Goal: Information Seeking & Learning: Learn about a topic

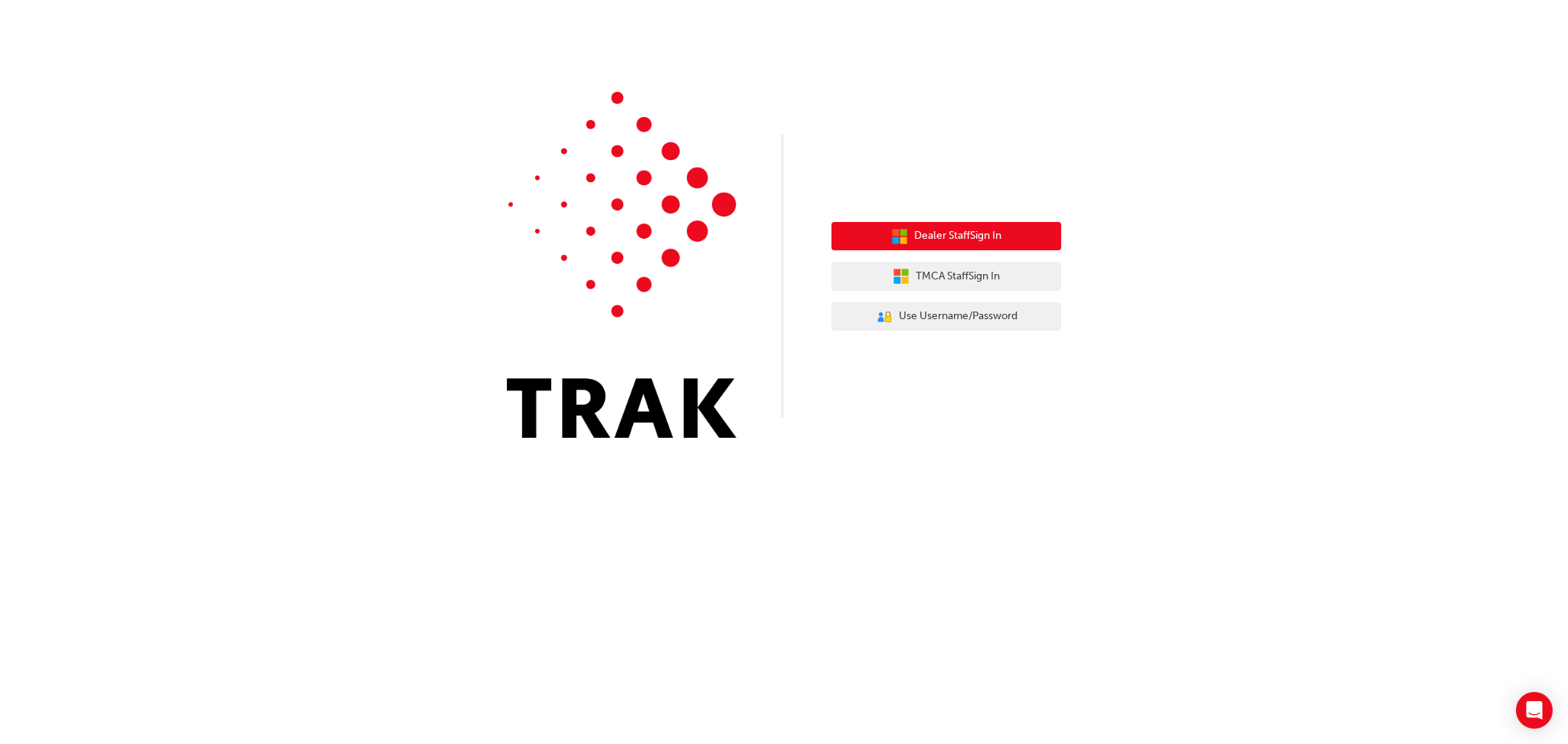
click at [977, 237] on span "Dealer Staff Sign In" at bounding box center [957, 237] width 87 height 18
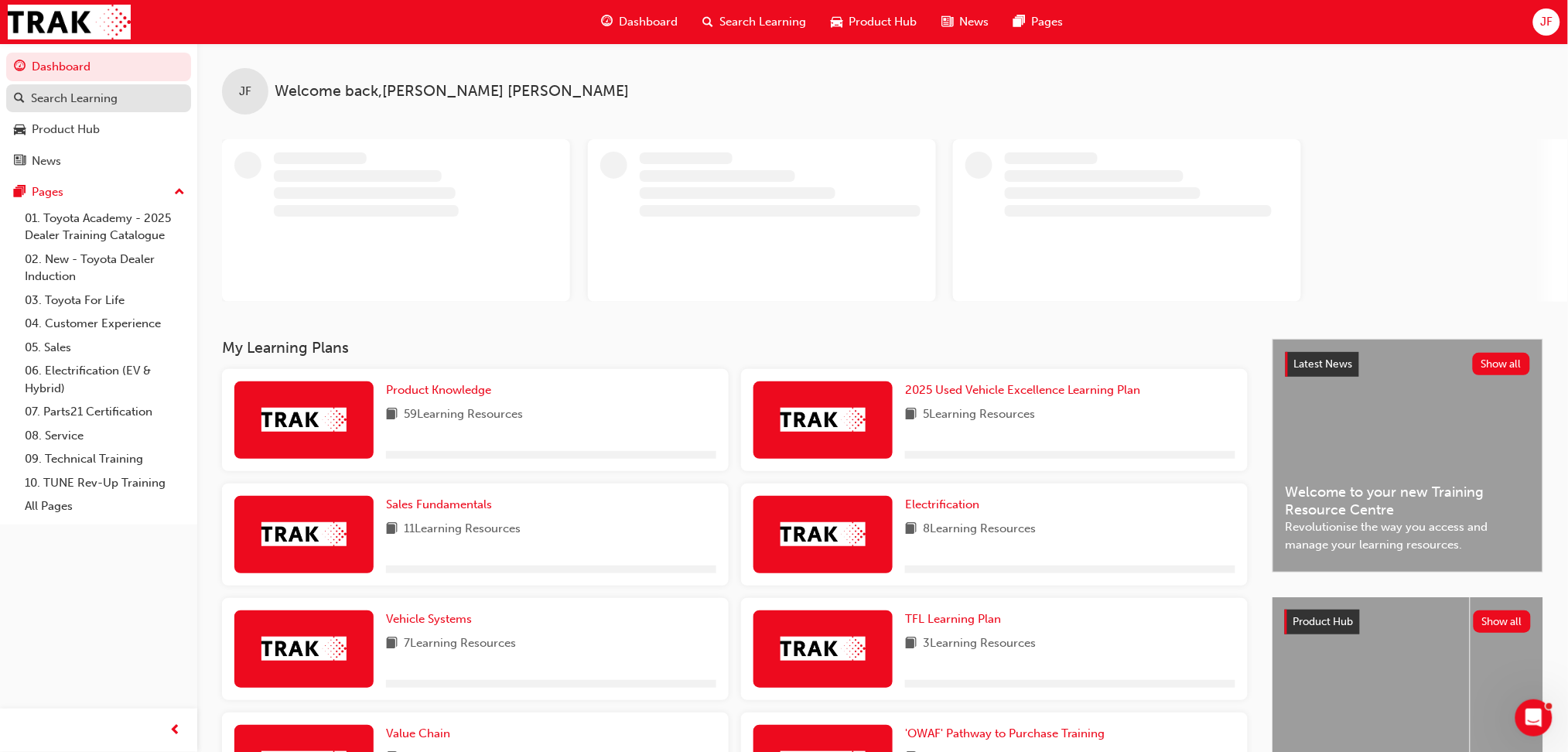
click at [64, 106] on div "Search Learning" at bounding box center [74, 99] width 87 height 18
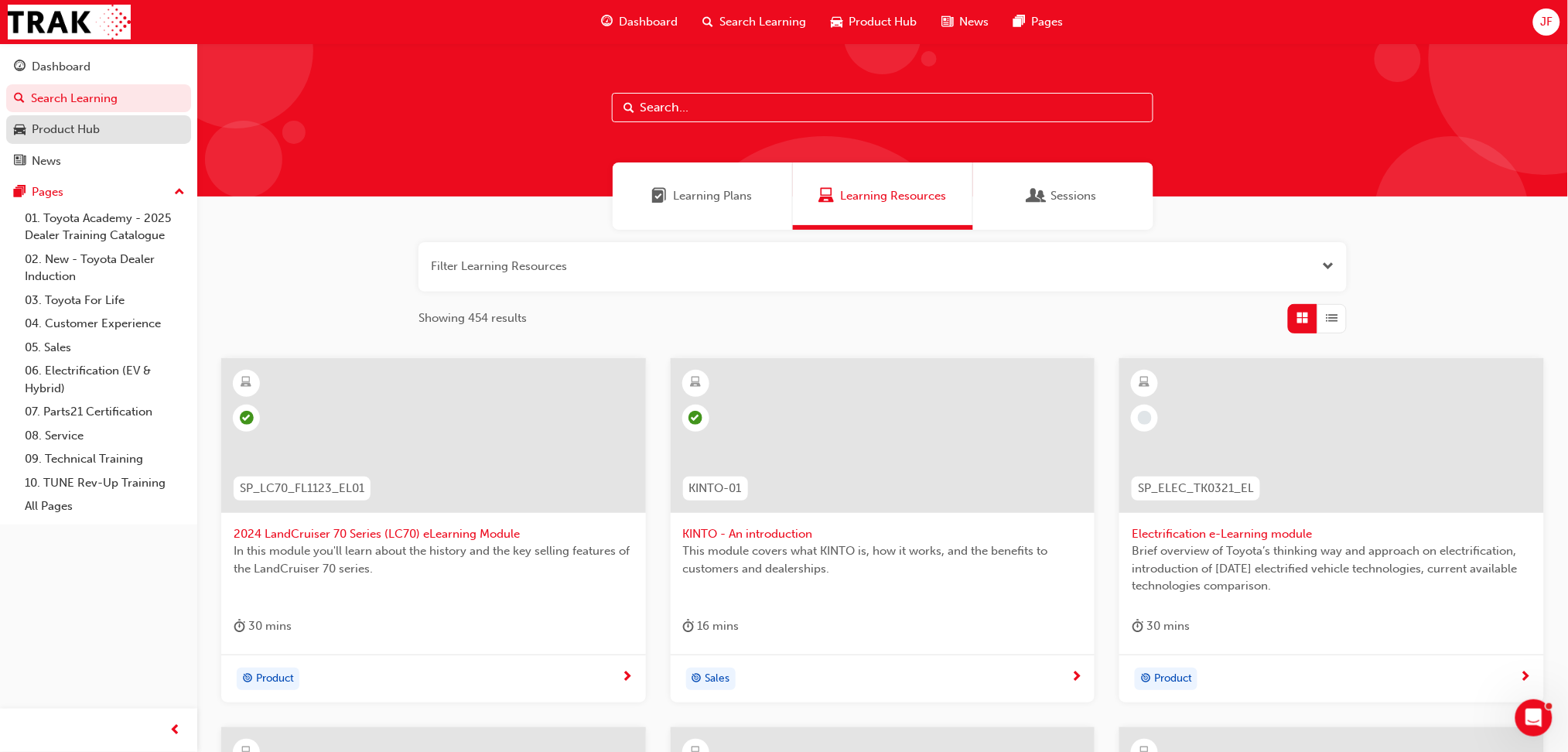
click at [84, 137] on div "Product Hub" at bounding box center [65, 129] width 68 height 18
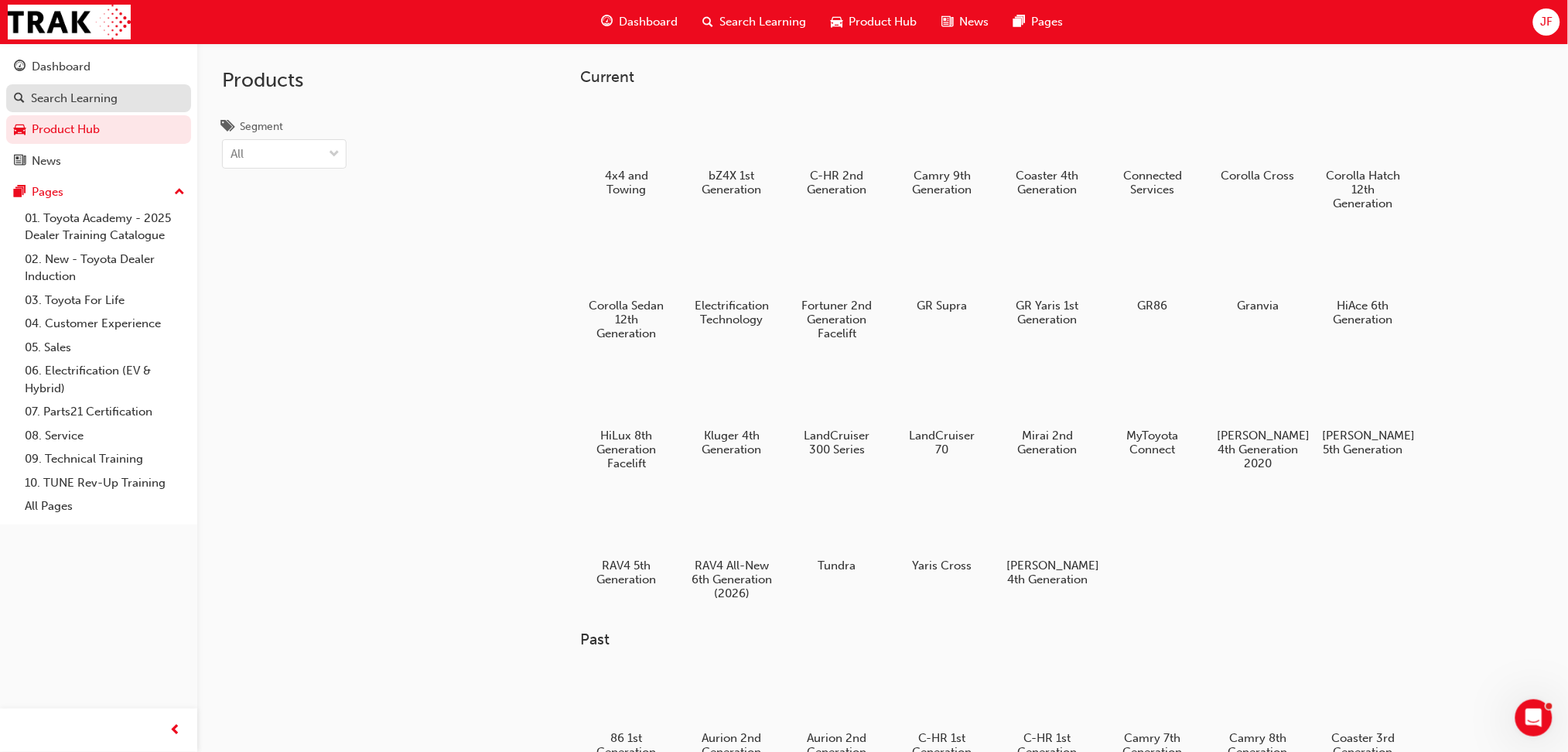
click at [74, 102] on div "Search Learning" at bounding box center [74, 99] width 87 height 18
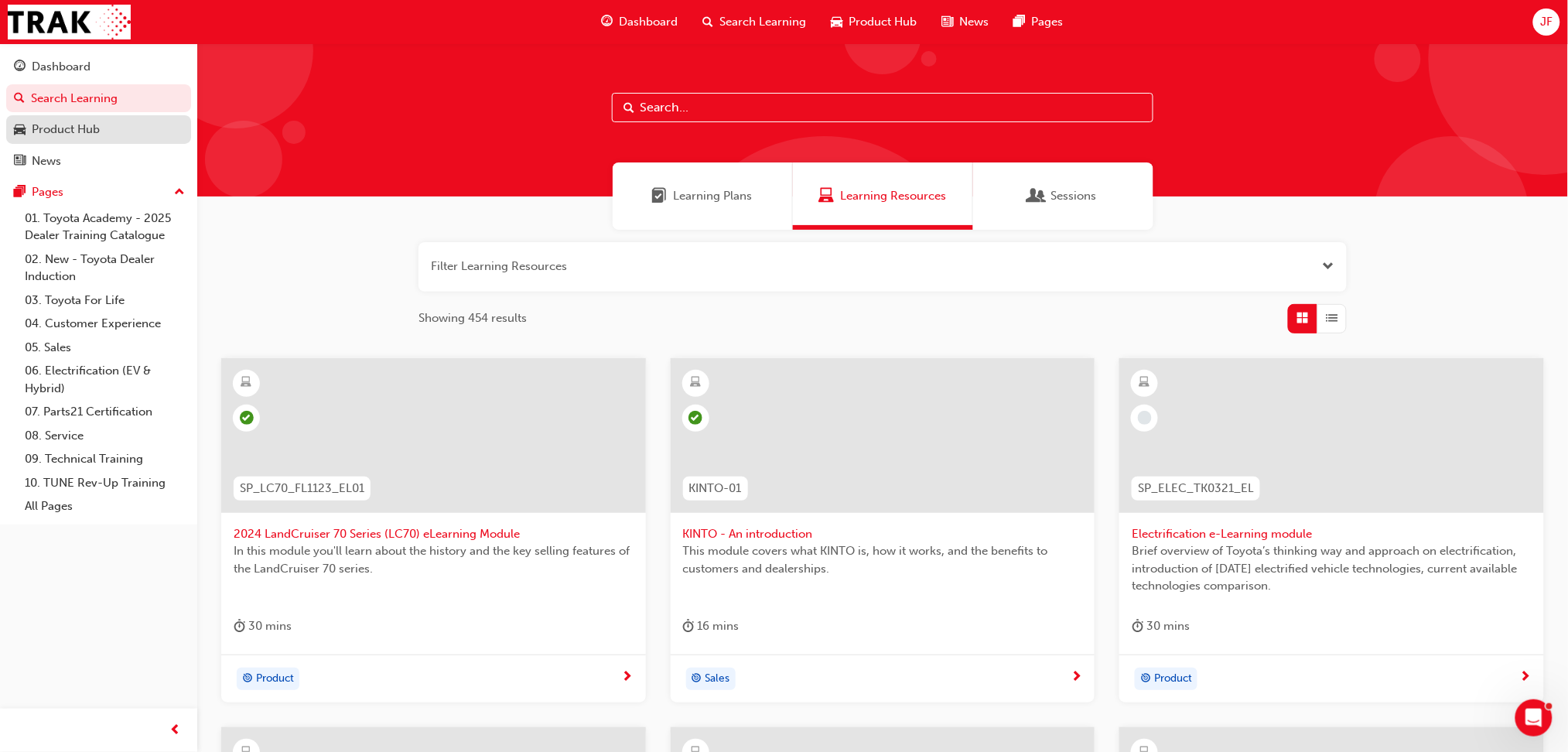
click at [60, 127] on div "Product Hub" at bounding box center [65, 129] width 68 height 18
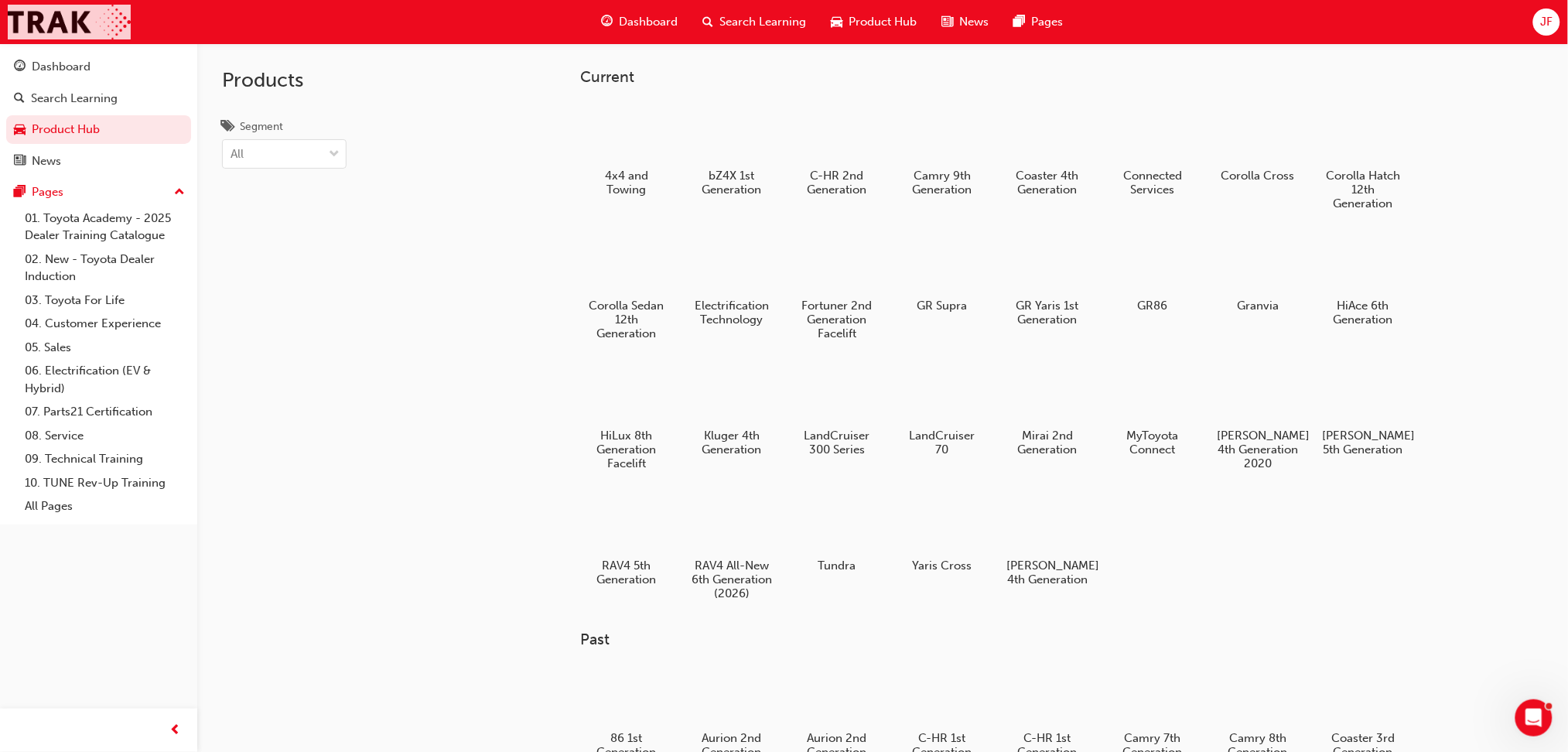
click at [68, 31] on img at bounding box center [68, 22] width 123 height 35
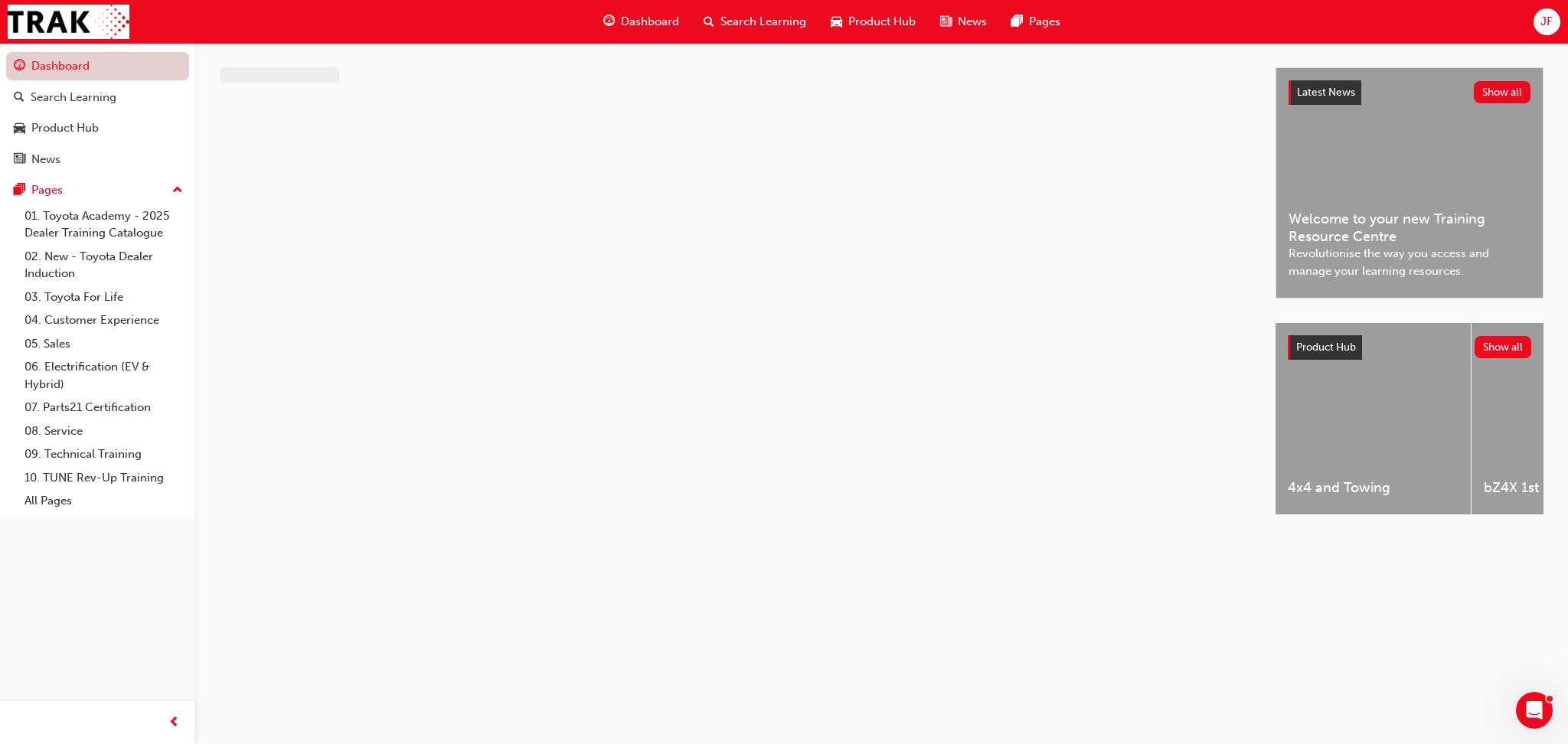
click at [64, 66] on link "Dashboard" at bounding box center [98, 66] width 183 height 29
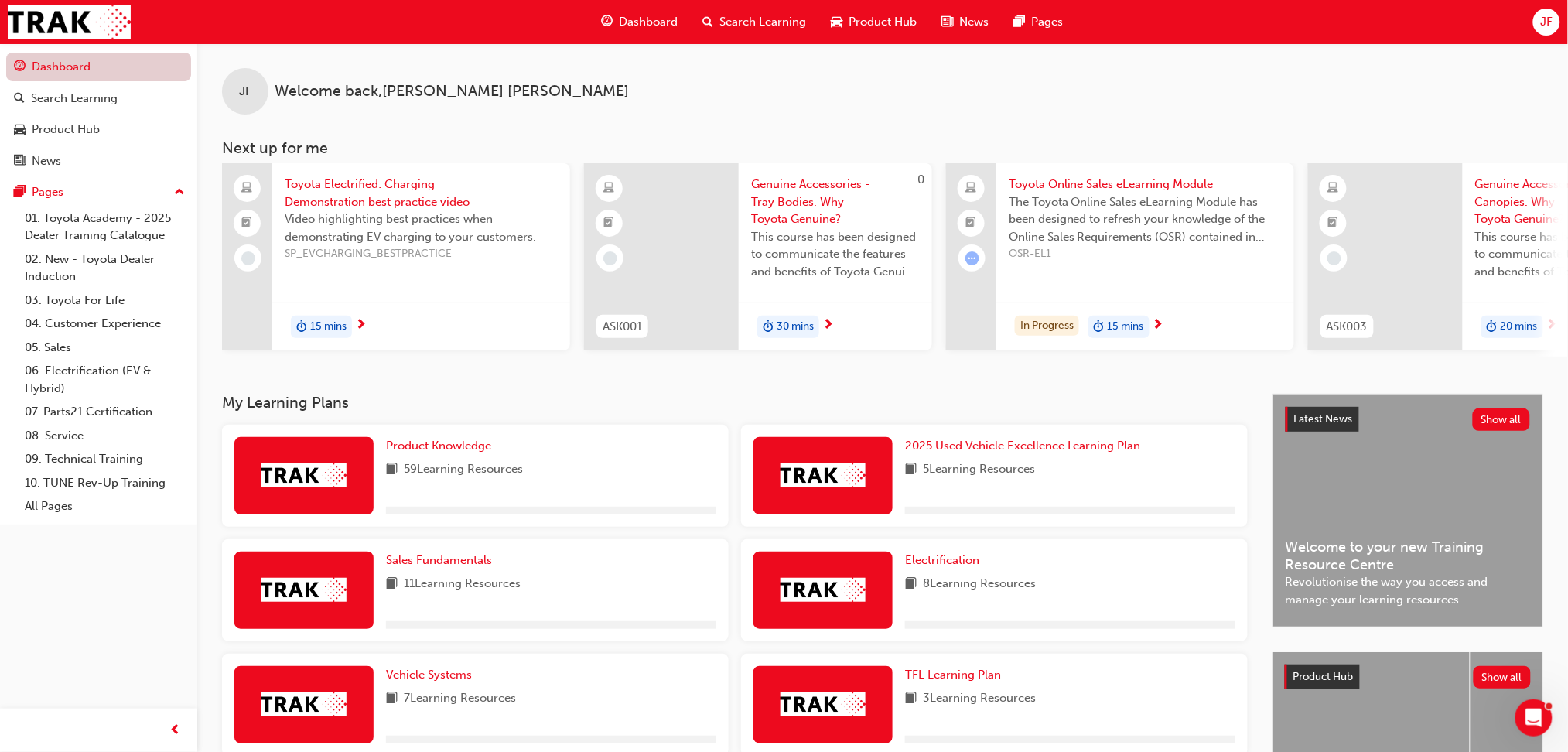
click at [64, 67] on link "Dashboard" at bounding box center [99, 67] width 185 height 29
click at [431, 451] on span "Product Knowledge" at bounding box center [439, 445] width 106 height 14
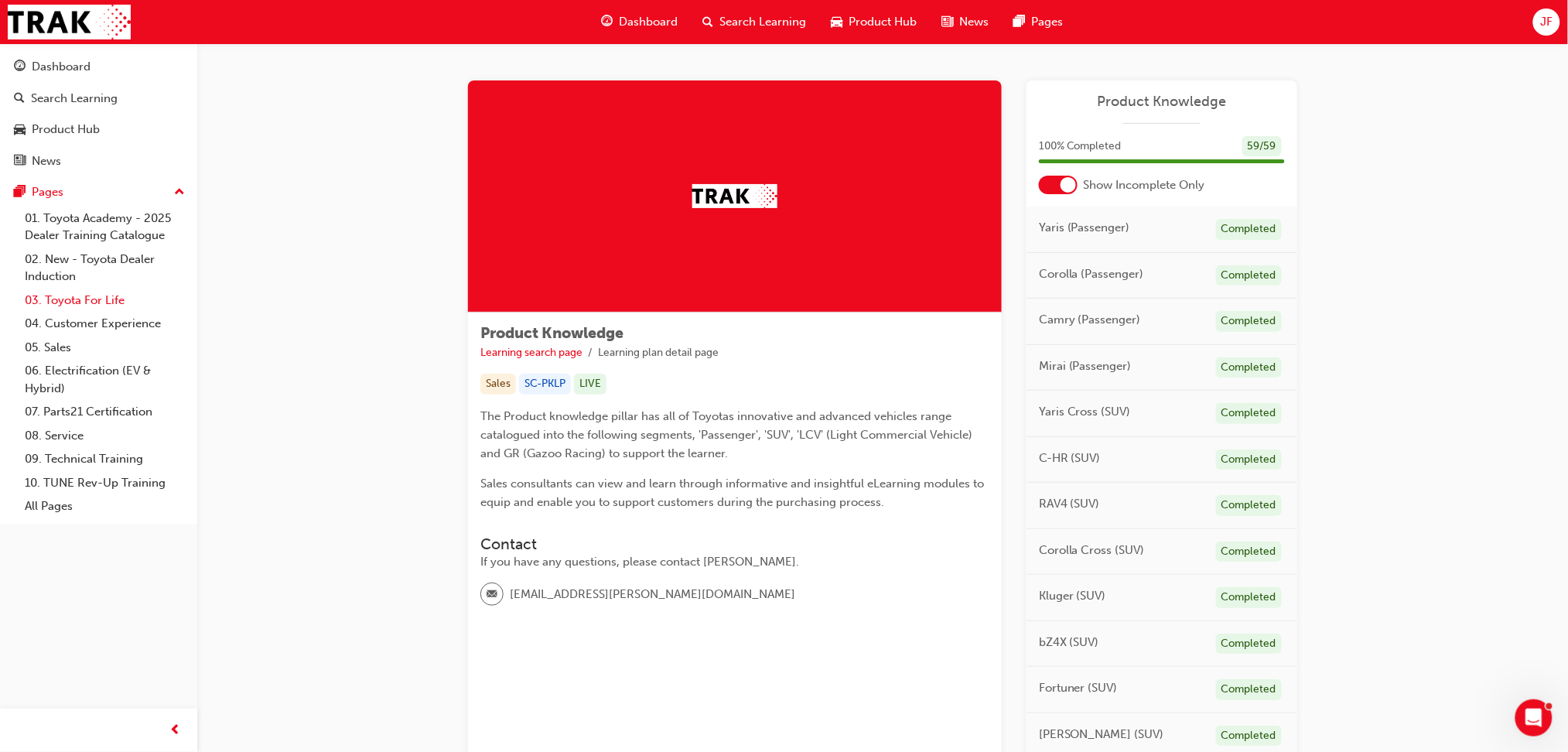
click at [77, 294] on link "03. Toyota For Life" at bounding box center [105, 300] width 172 height 24
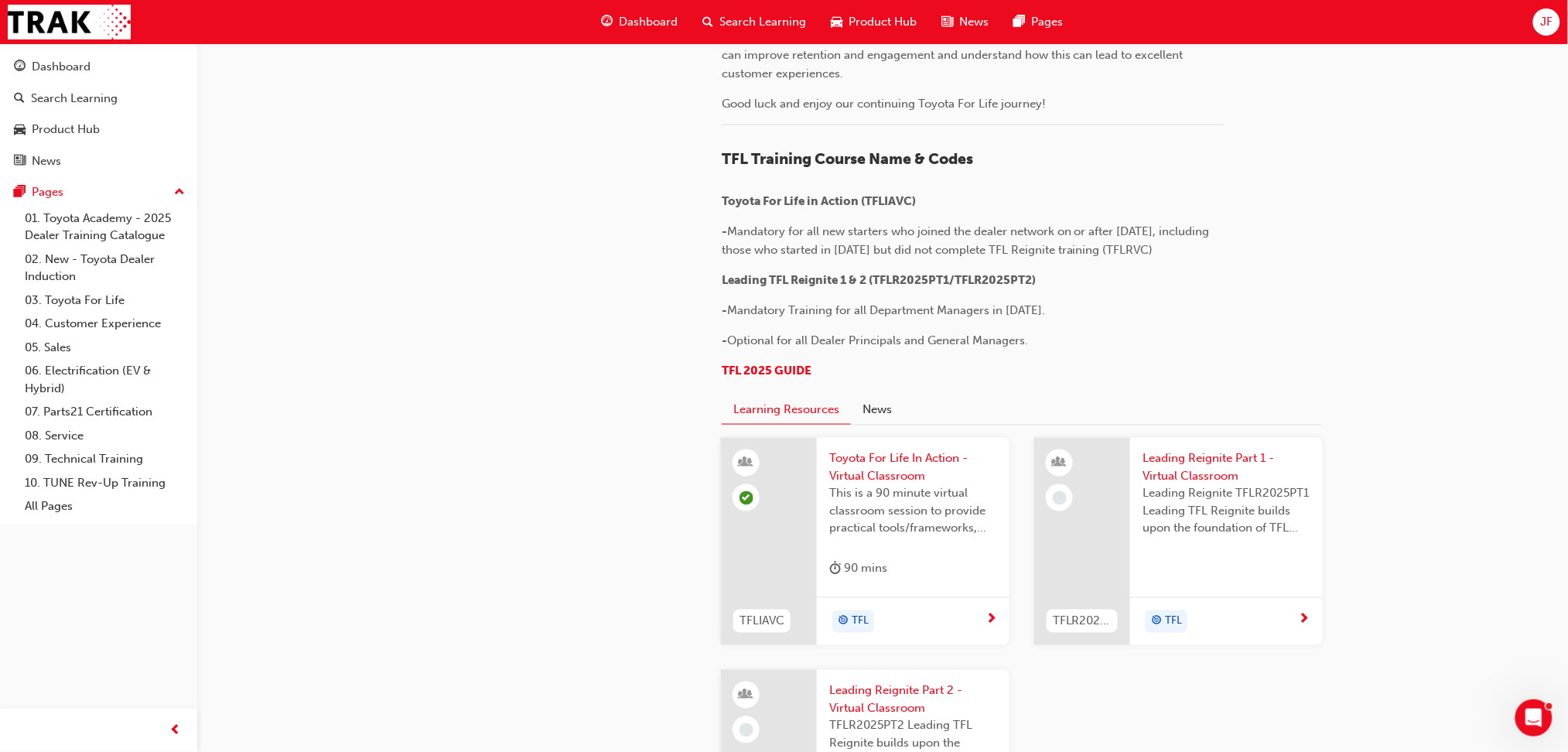
scroll to position [872, 0]
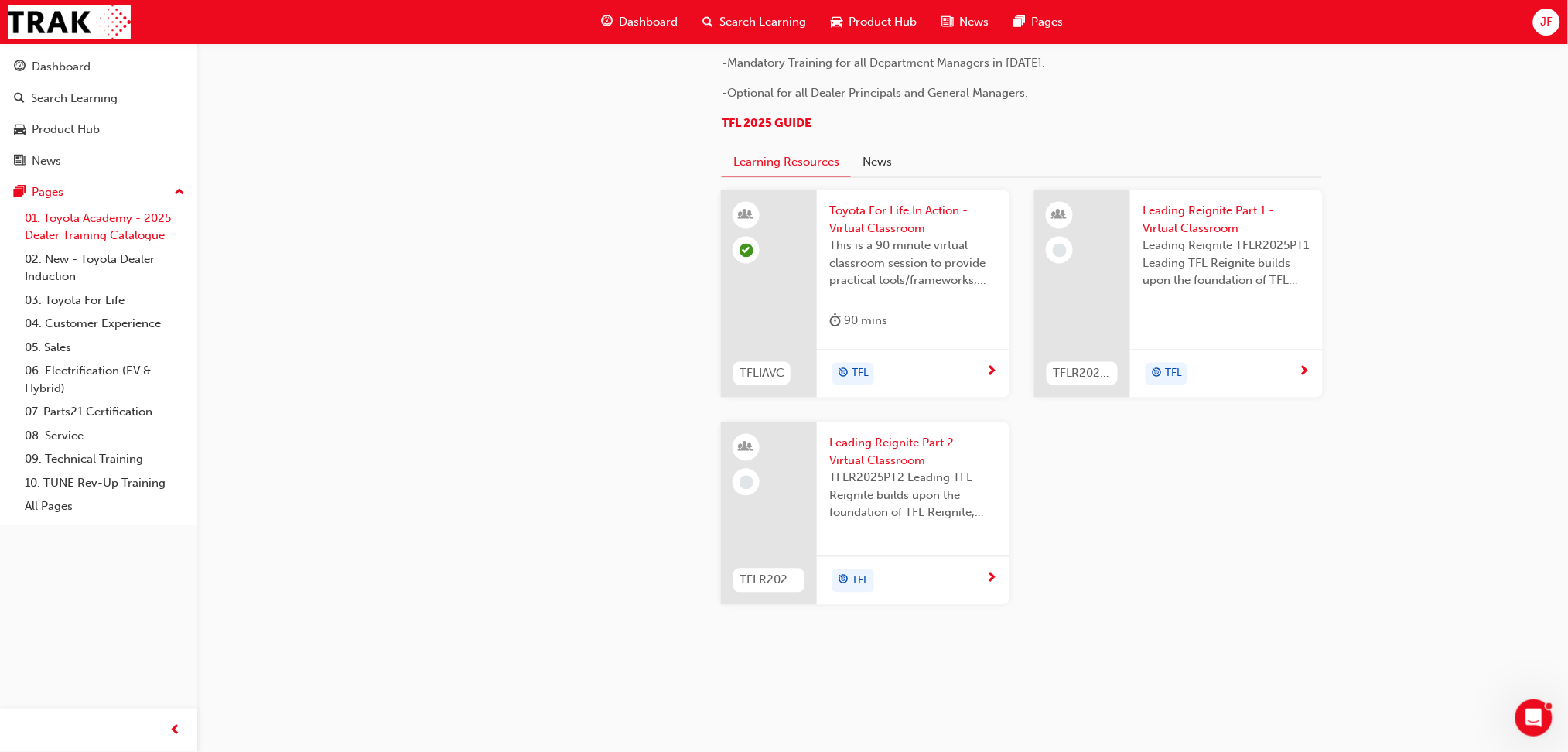
click at [115, 231] on link "01. Toyota Academy - 2025 Dealer Training Catalogue" at bounding box center [105, 228] width 172 height 41
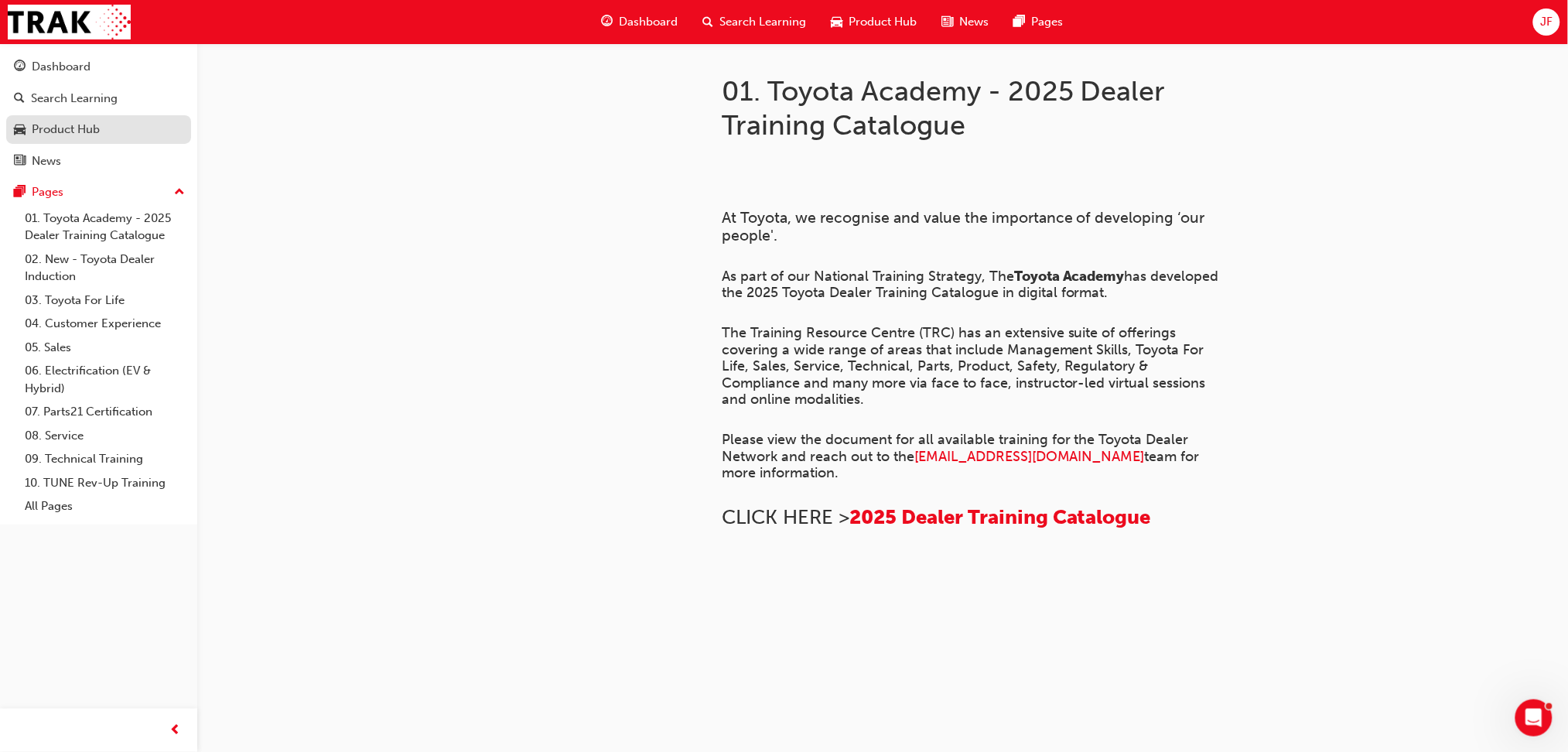
click at [62, 124] on div "Product Hub" at bounding box center [65, 129] width 68 height 18
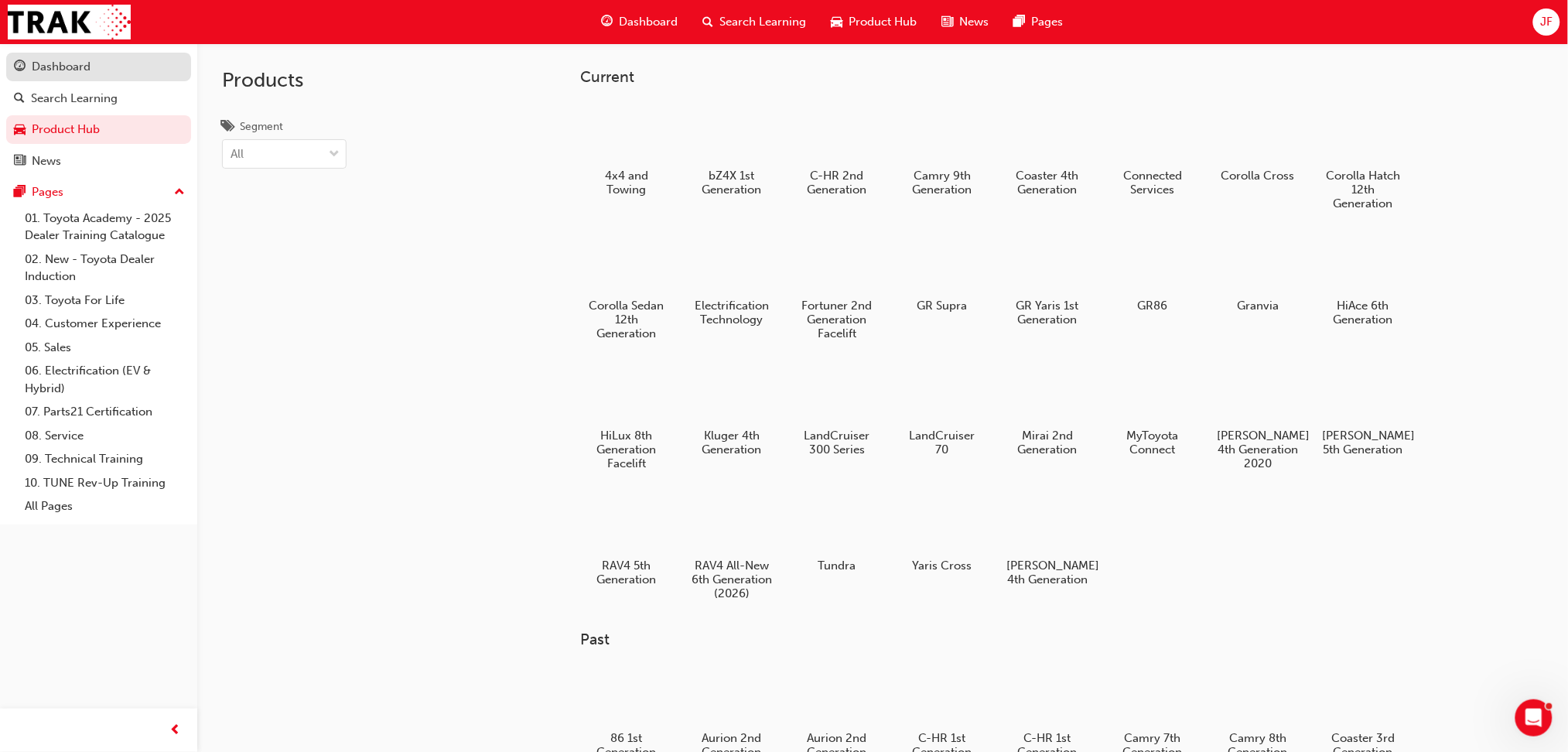
click at [74, 77] on link "Dashboard" at bounding box center [99, 67] width 185 height 29
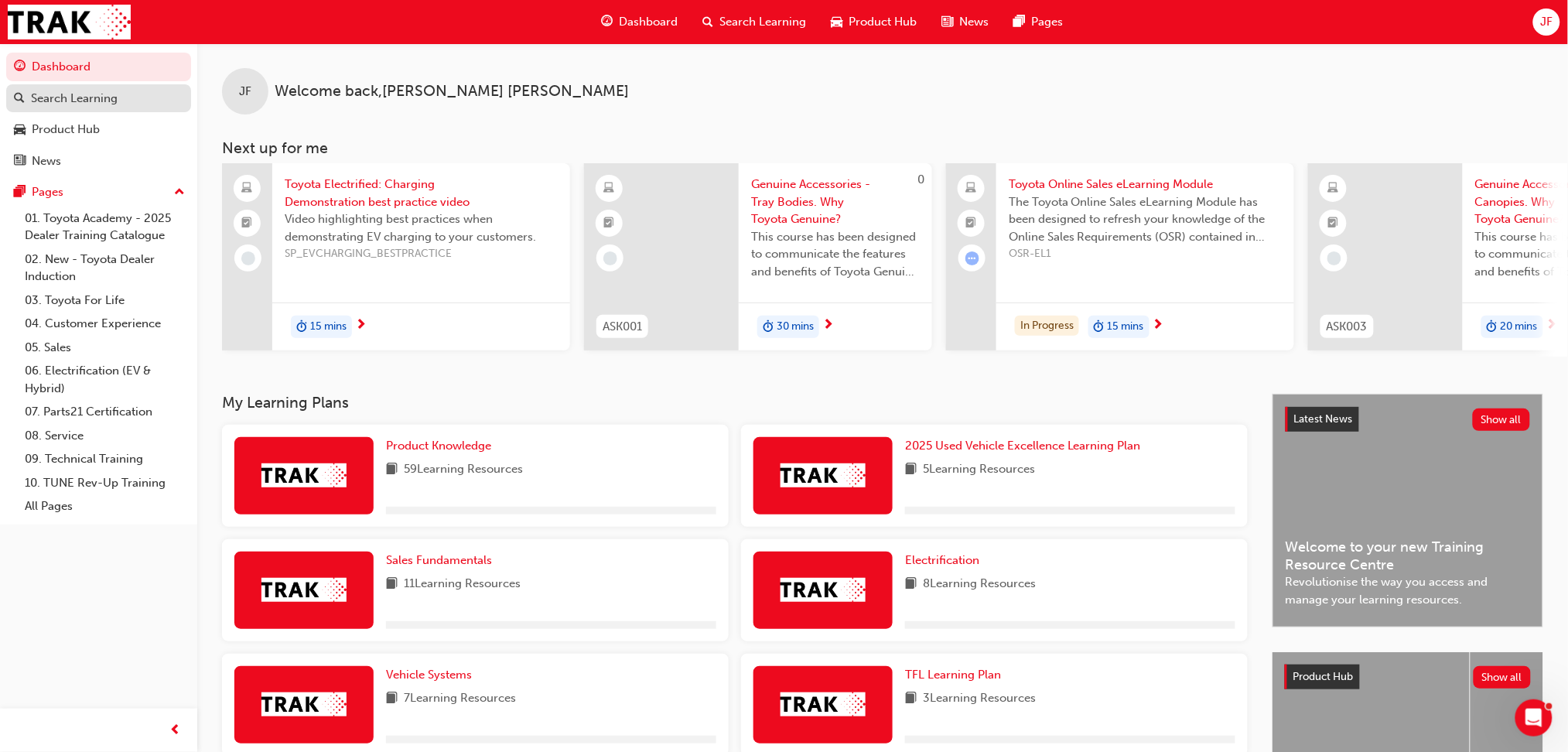
click at [76, 106] on div "Search Learning" at bounding box center [74, 99] width 87 height 18
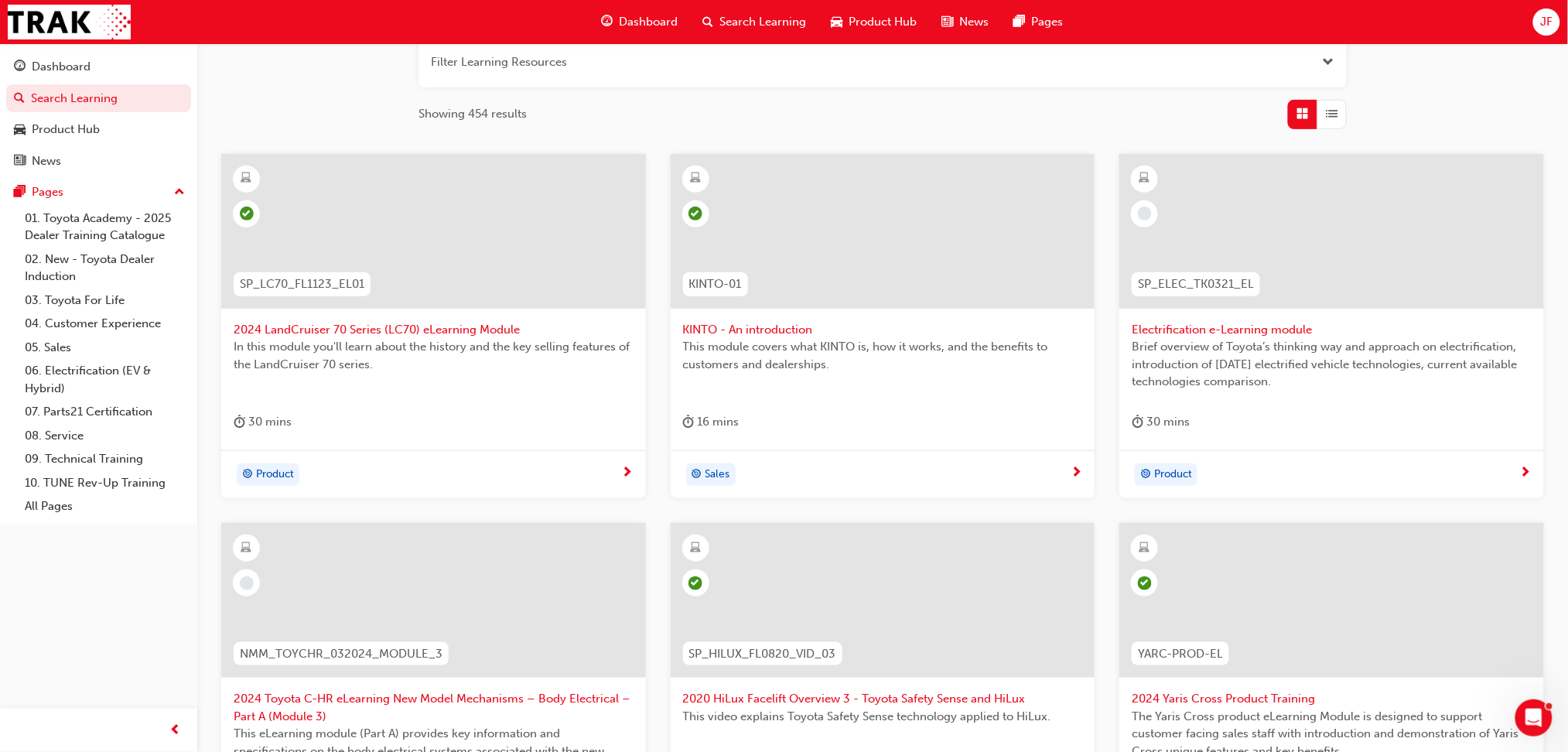
scroll to position [412, 0]
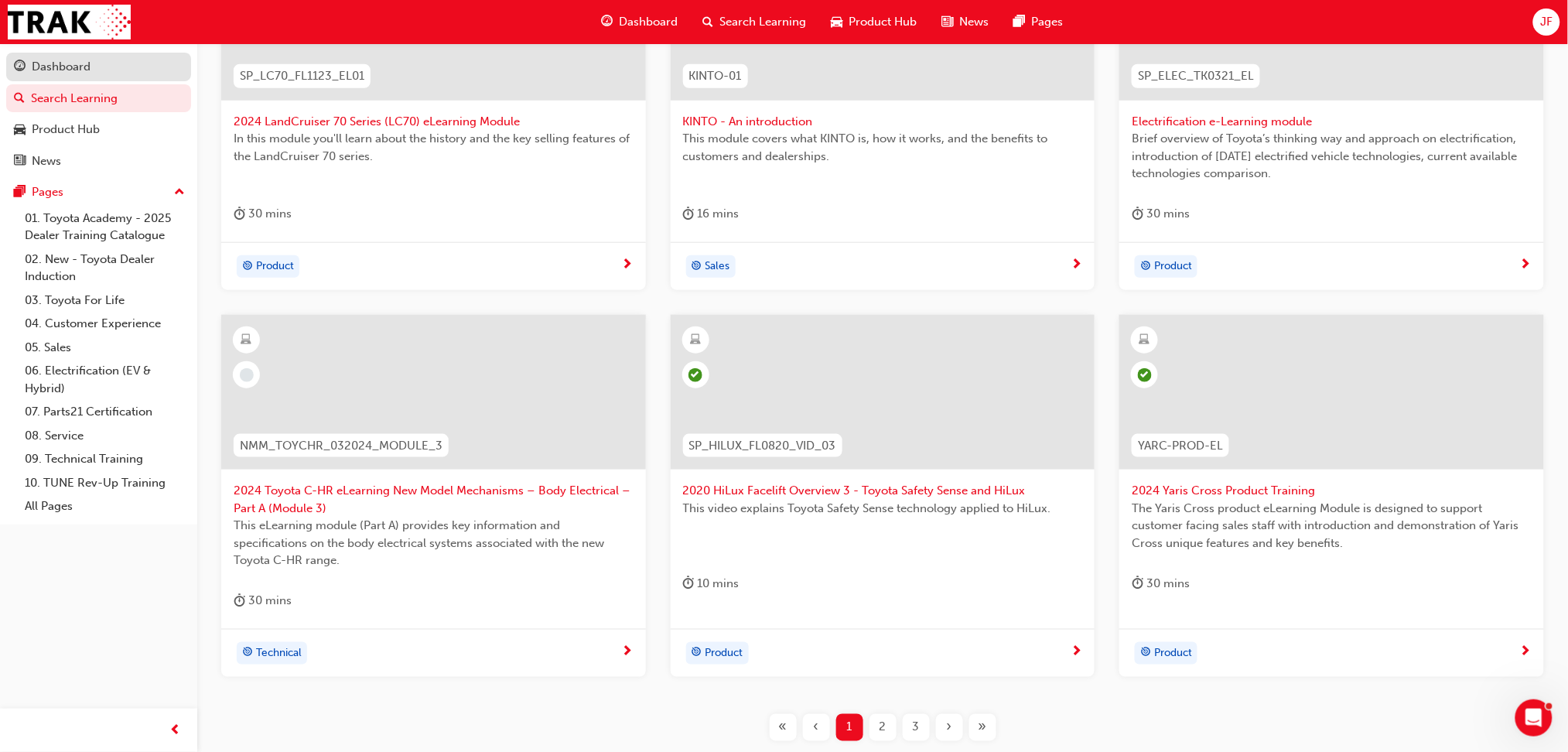
click at [78, 66] on div "Dashboard" at bounding box center [60, 67] width 59 height 18
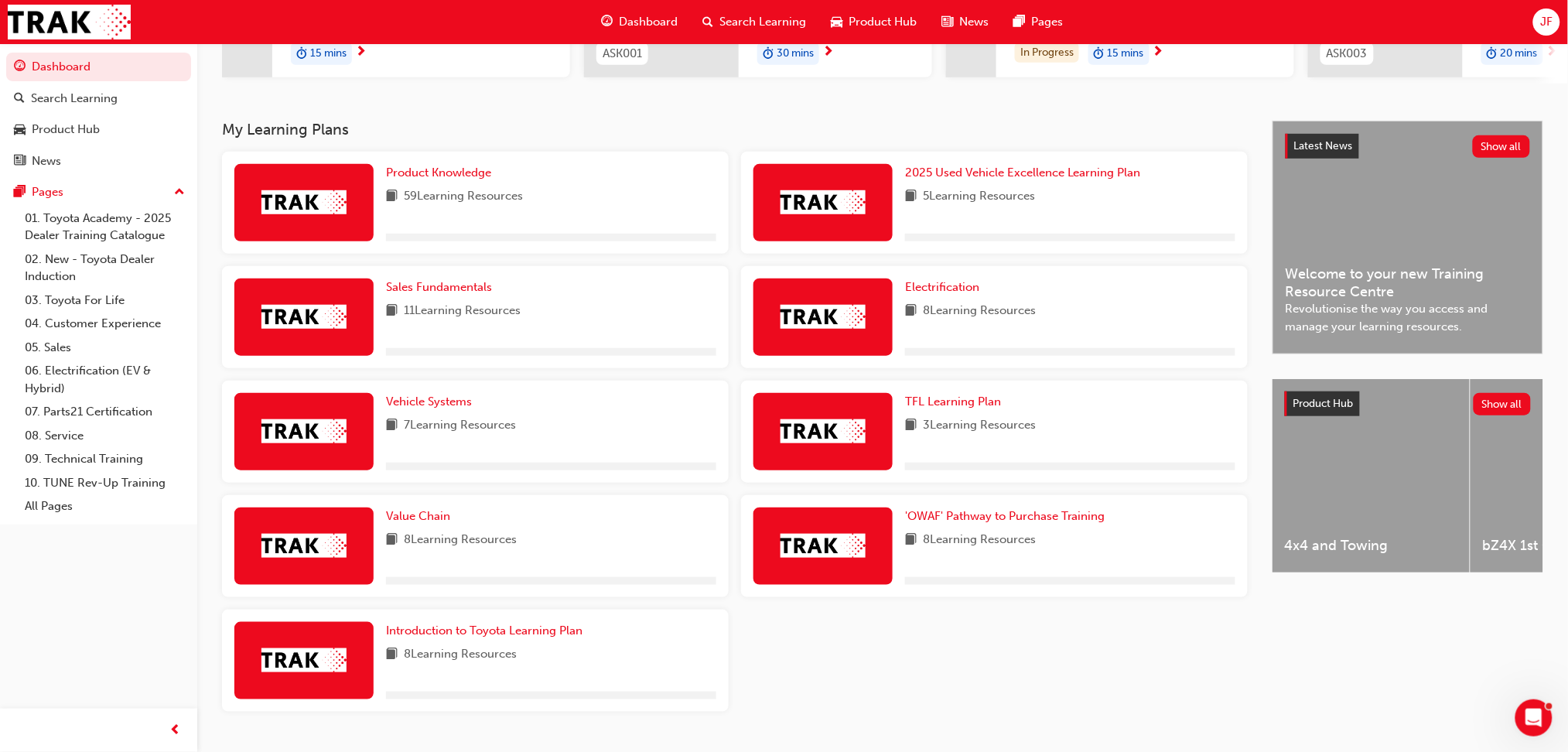
scroll to position [309, 0]
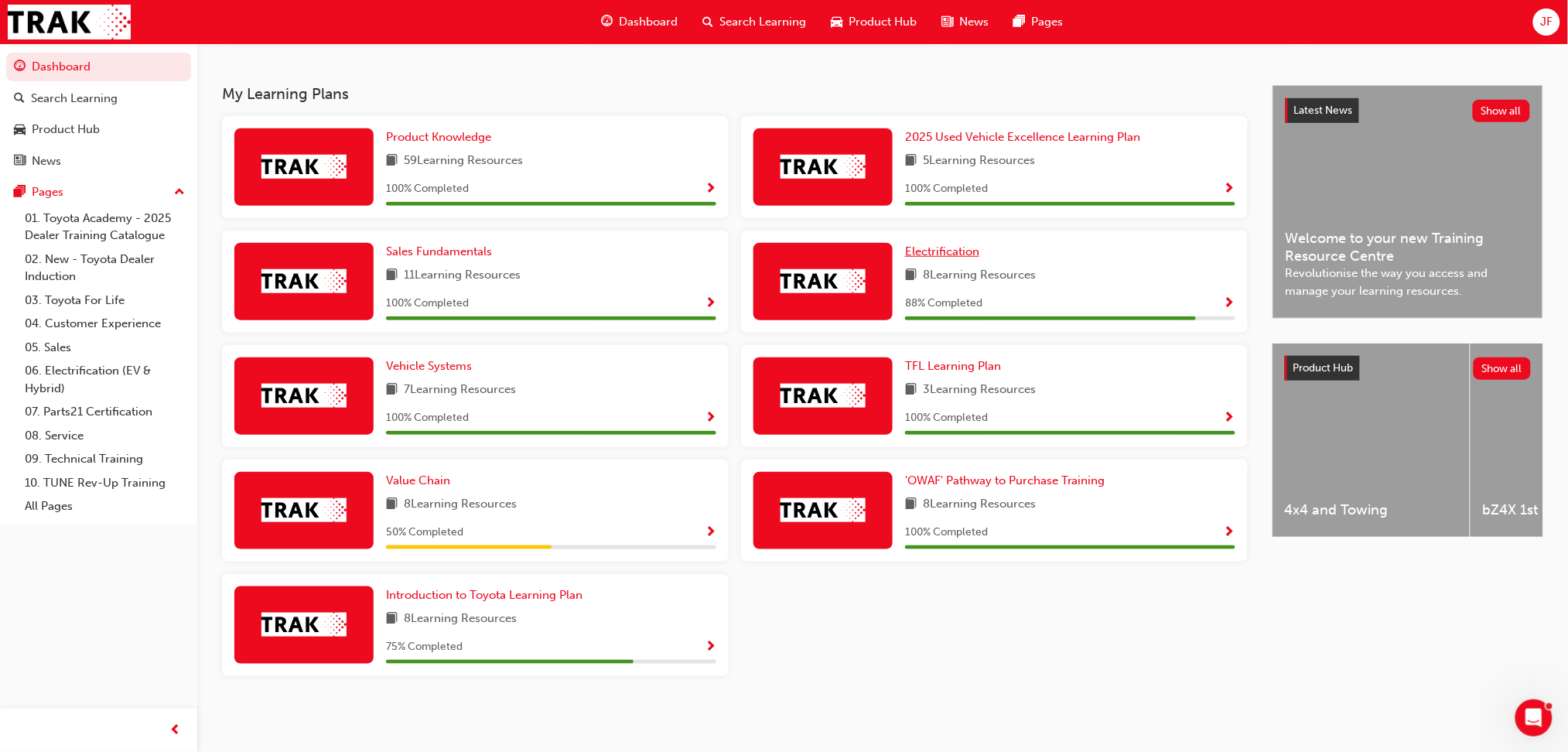
click at [943, 254] on span "Electrification" at bounding box center [942, 251] width 74 height 14
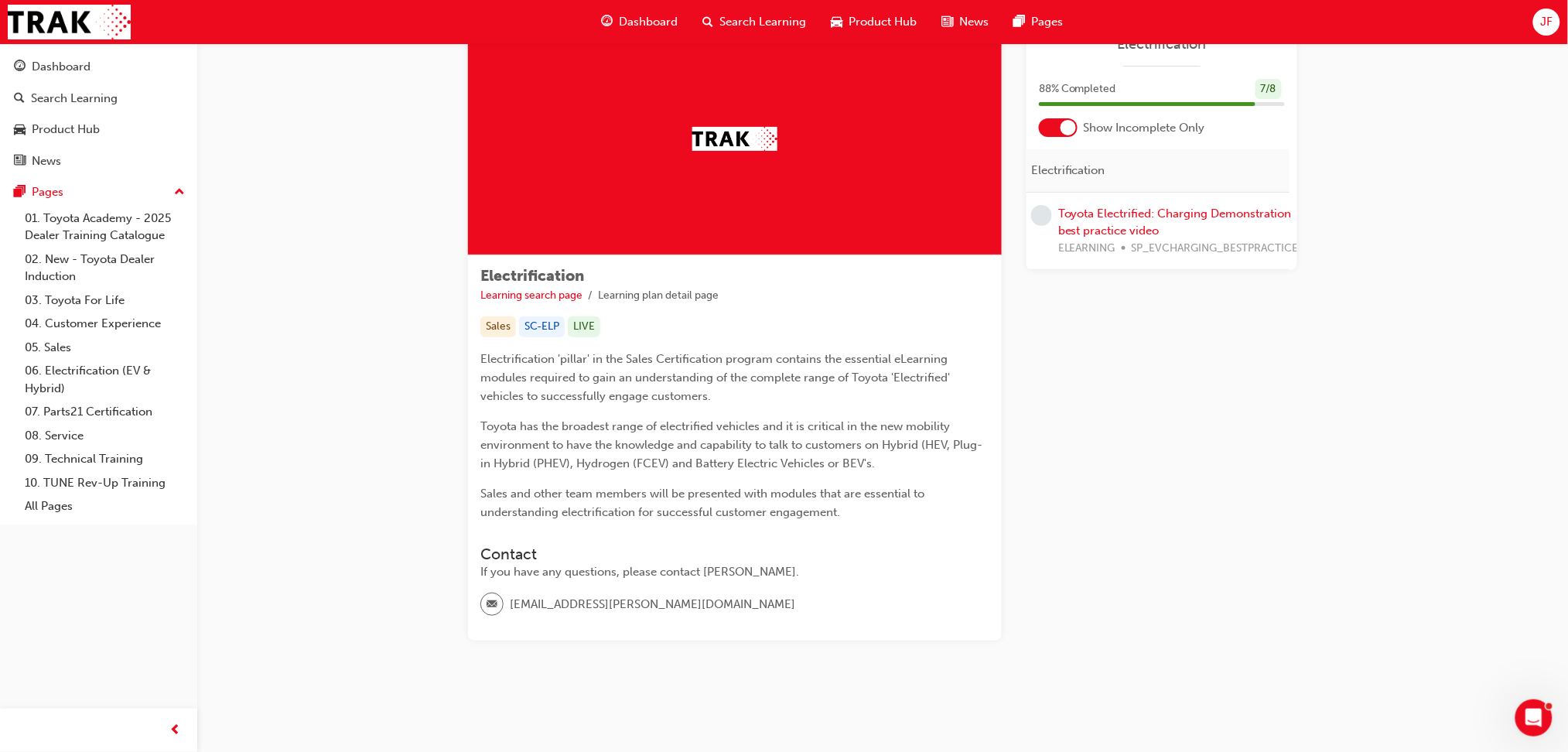
scroll to position [0, 8]
click at [1103, 217] on link "Toyota Electrified: Charging Demonstration best practice video" at bounding box center [1174, 223] width 233 height 31
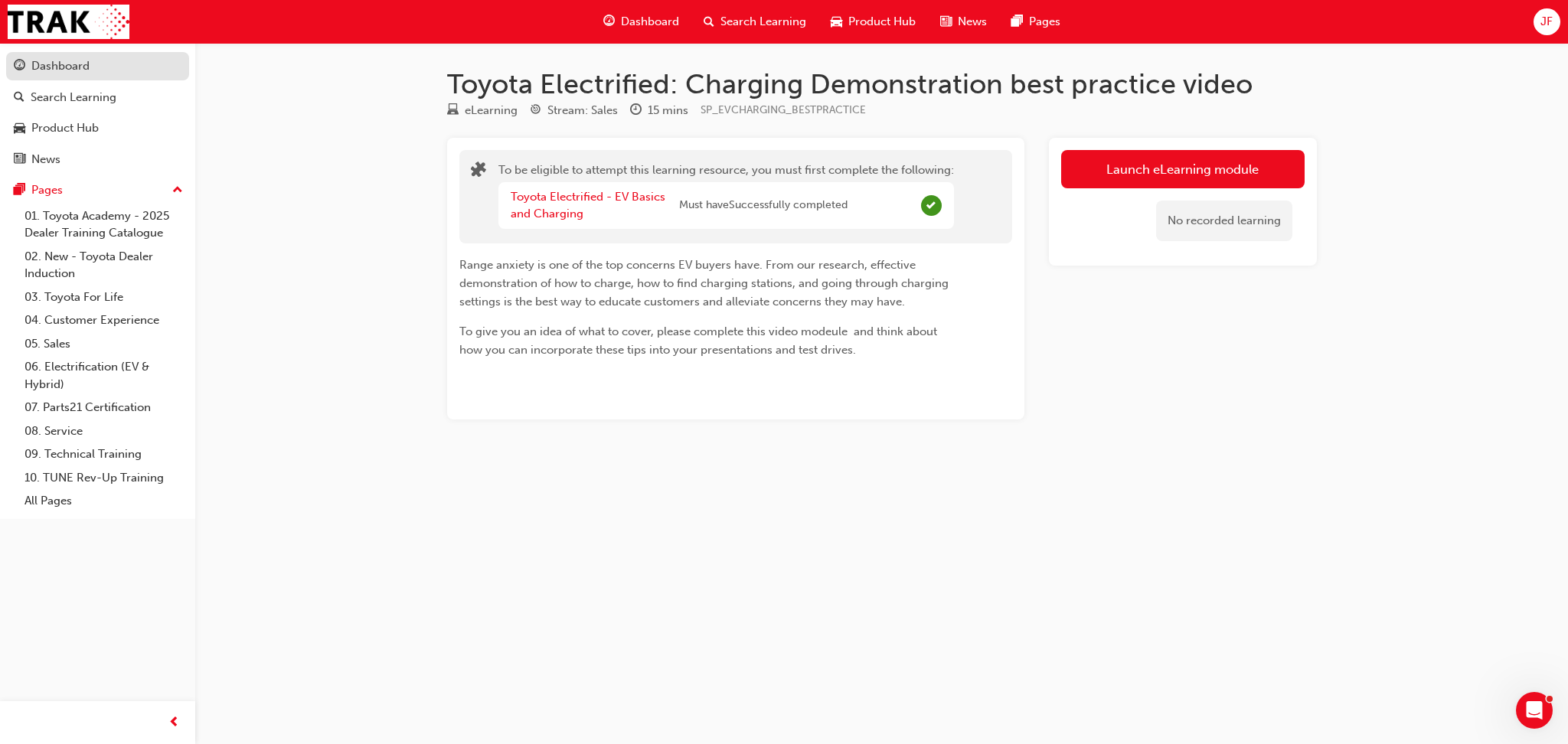
click at [115, 73] on div "Dashboard" at bounding box center [98, 65] width 168 height 19
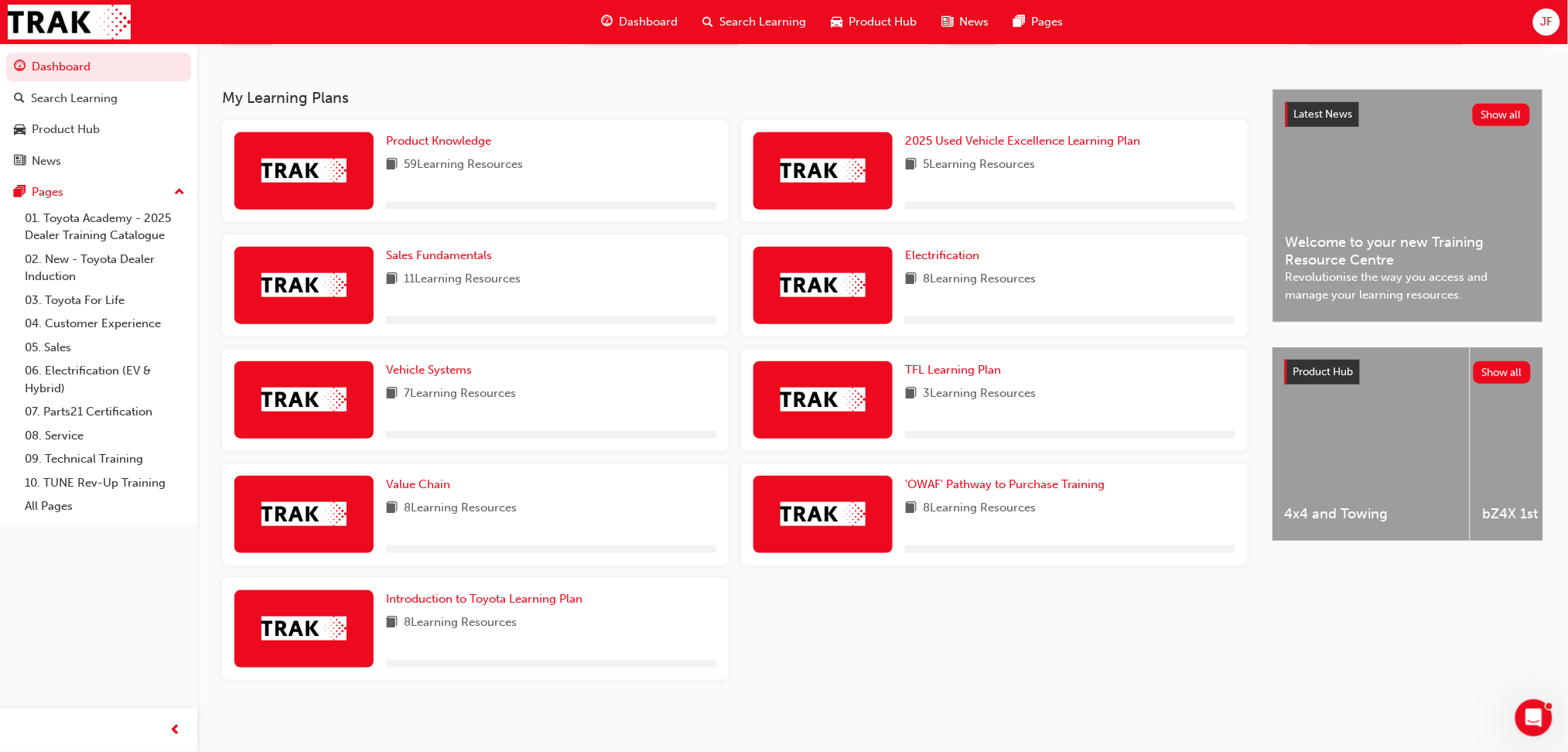
scroll to position [309, 0]
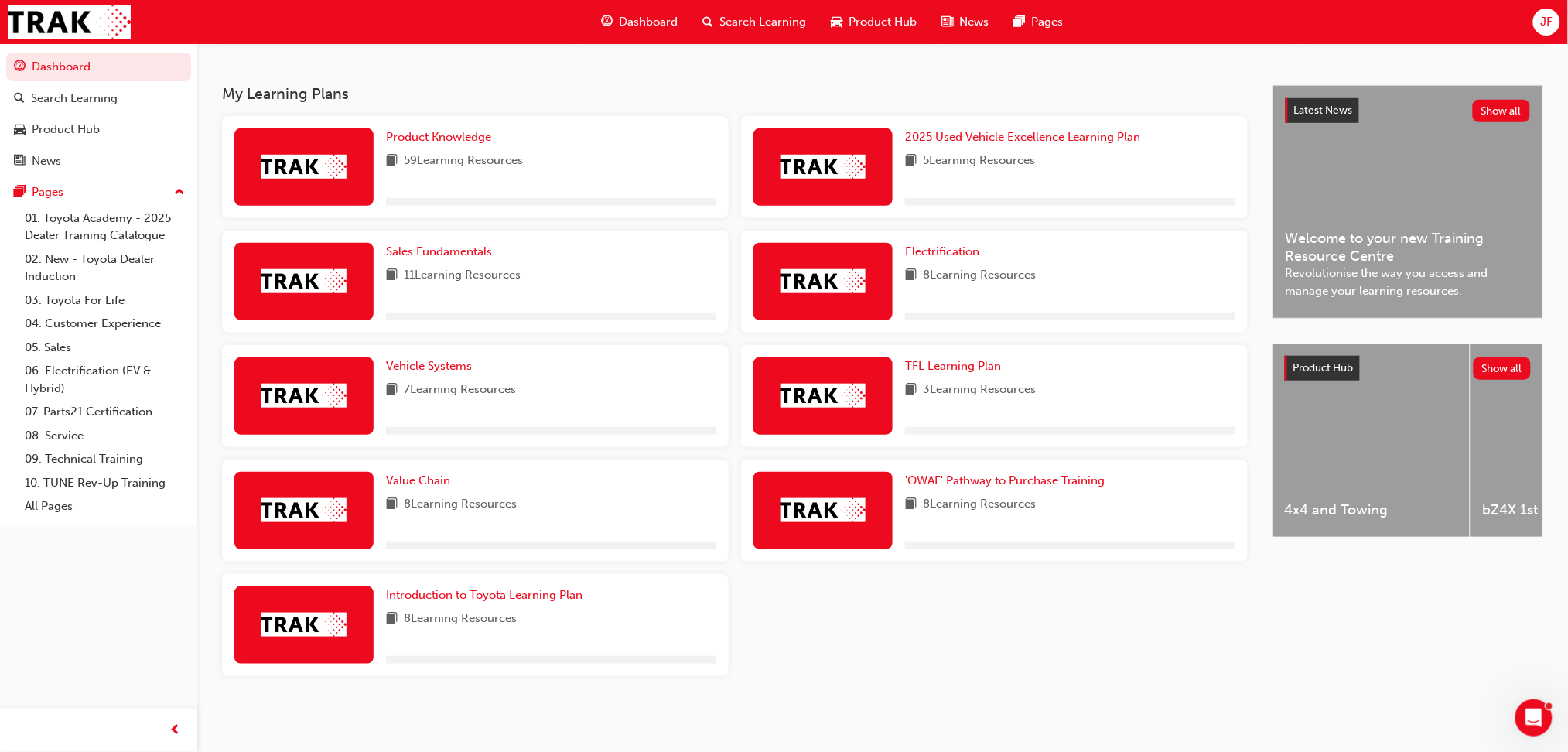
click at [1326, 446] on div "4x4 and Towing" at bounding box center [1371, 440] width 197 height 194
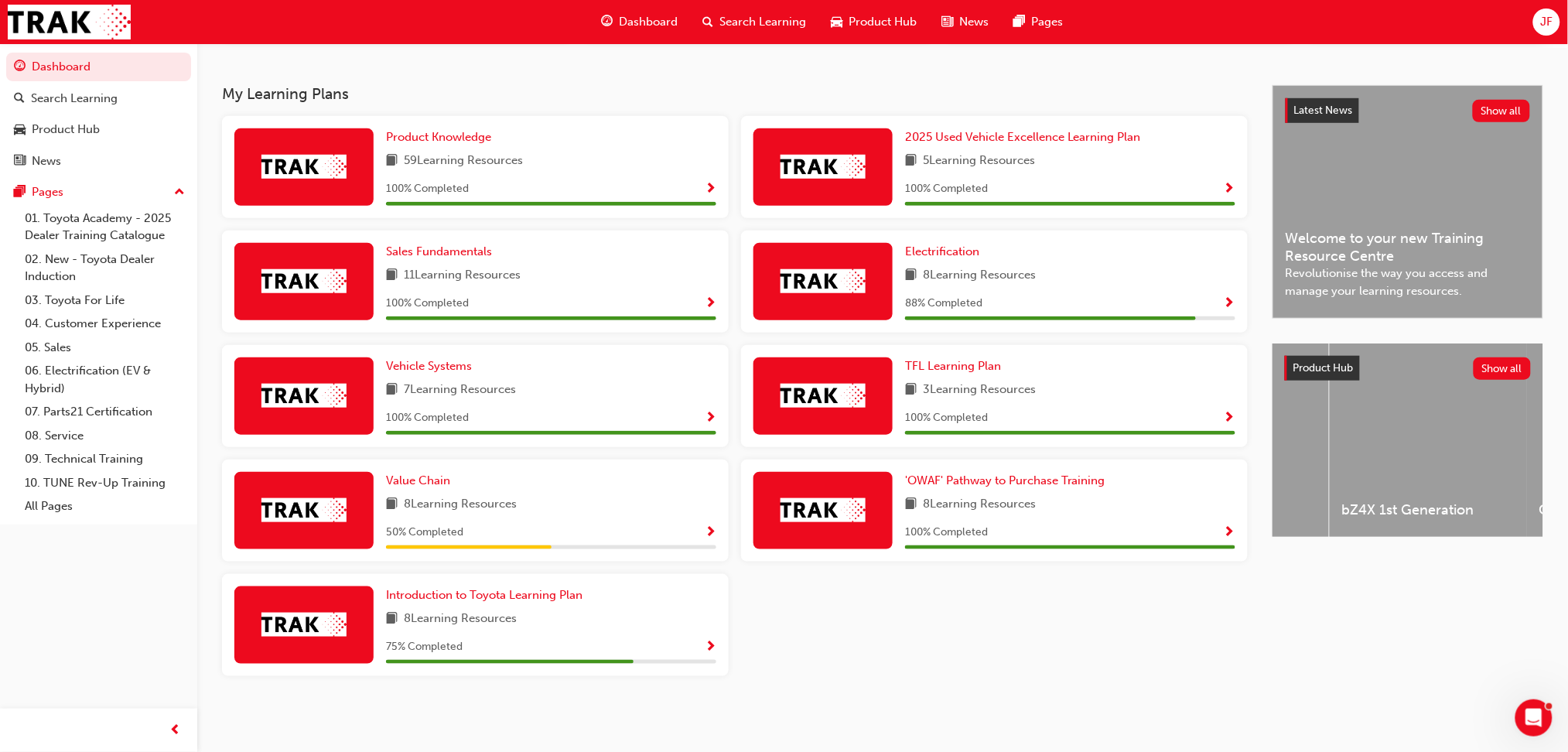
scroll to position [0, 106]
click at [1389, 464] on div "bZ4X 1st Generation" at bounding box center [1462, 440] width 197 height 194
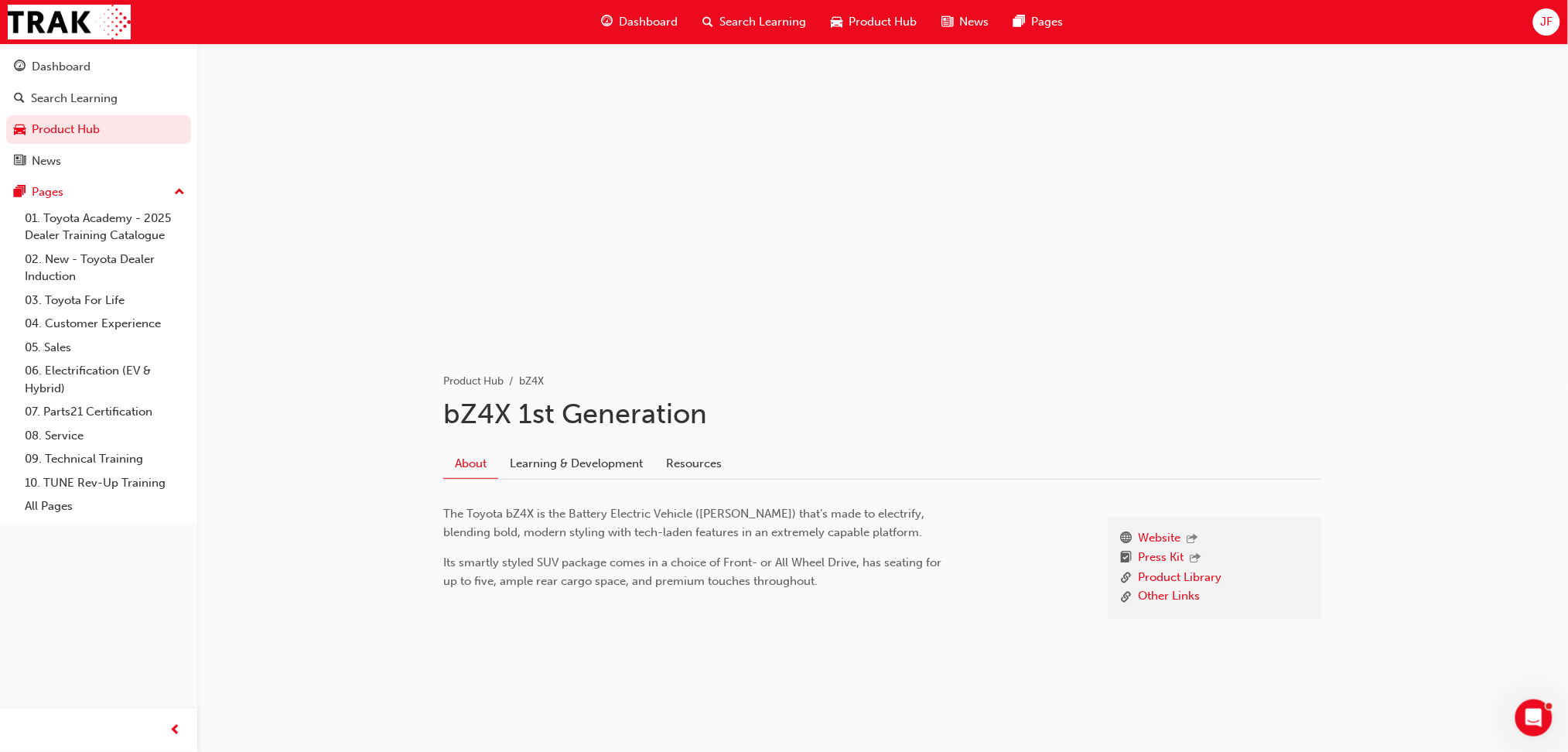
scroll to position [7, 0]
click at [591, 464] on link "Learning & Development" at bounding box center [576, 462] width 157 height 30
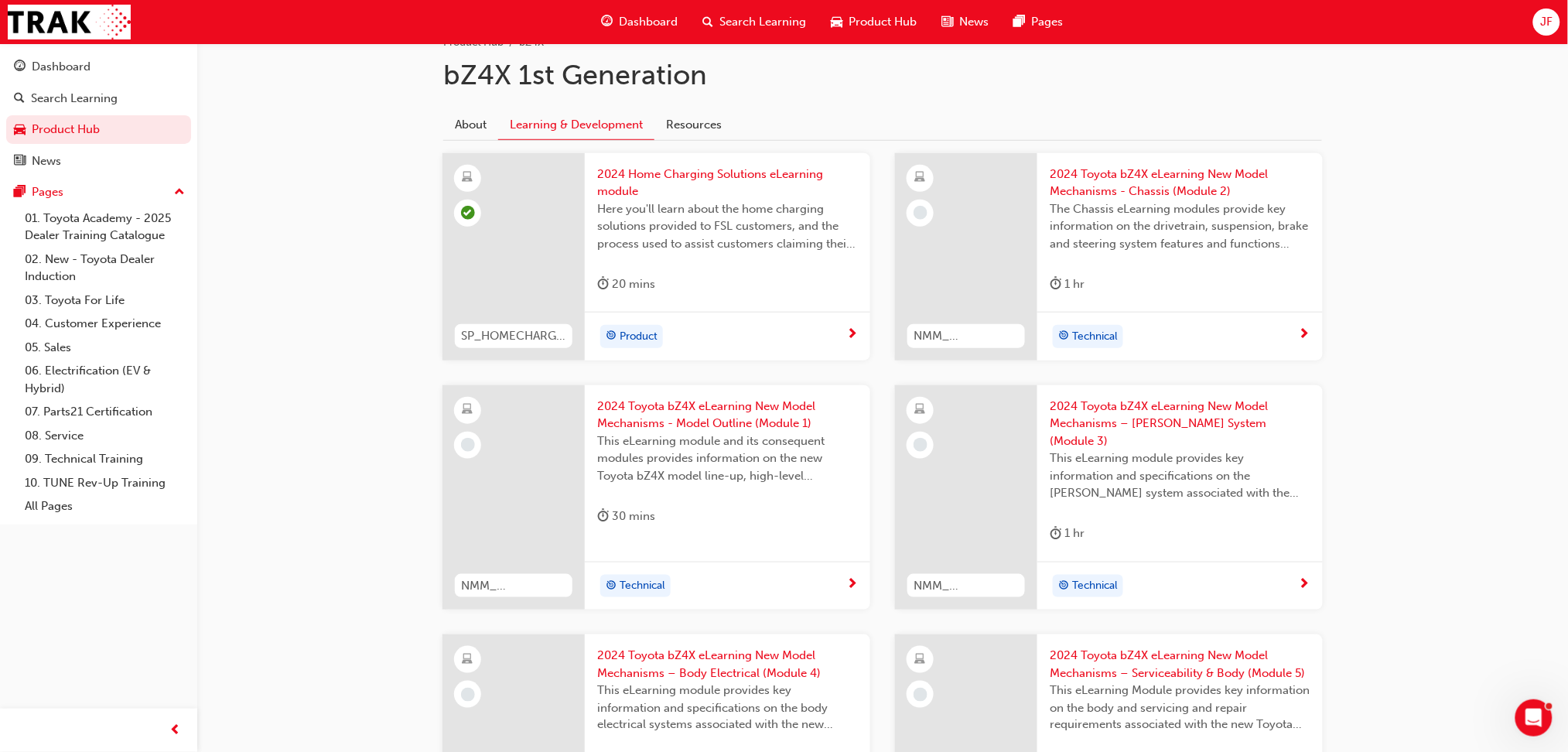
scroll to position [309, 0]
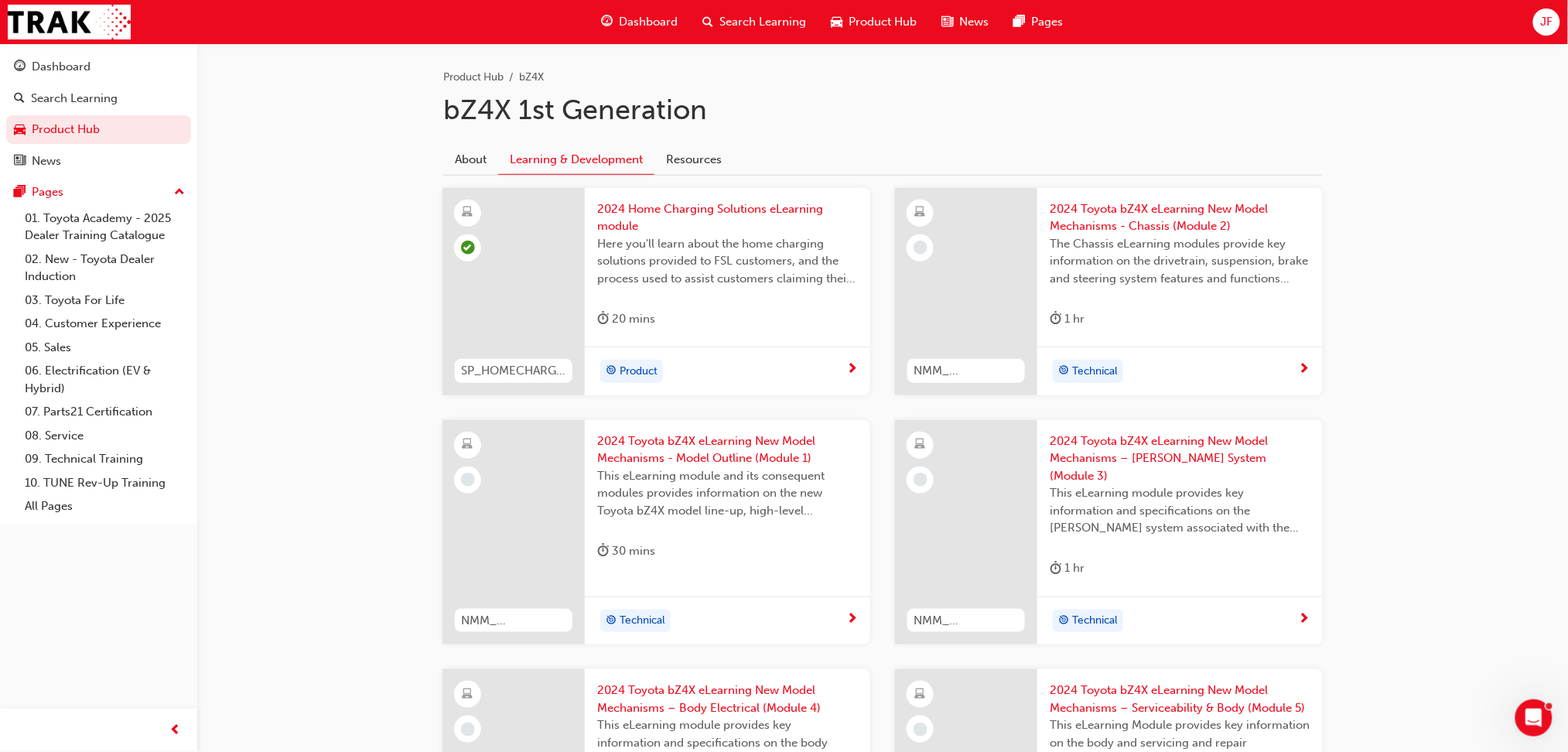
click at [743, 455] on span "2024 Toyota bZ4X eLearning New Model Mechanisms - Model Outline (Module 1)" at bounding box center [727, 450] width 261 height 35
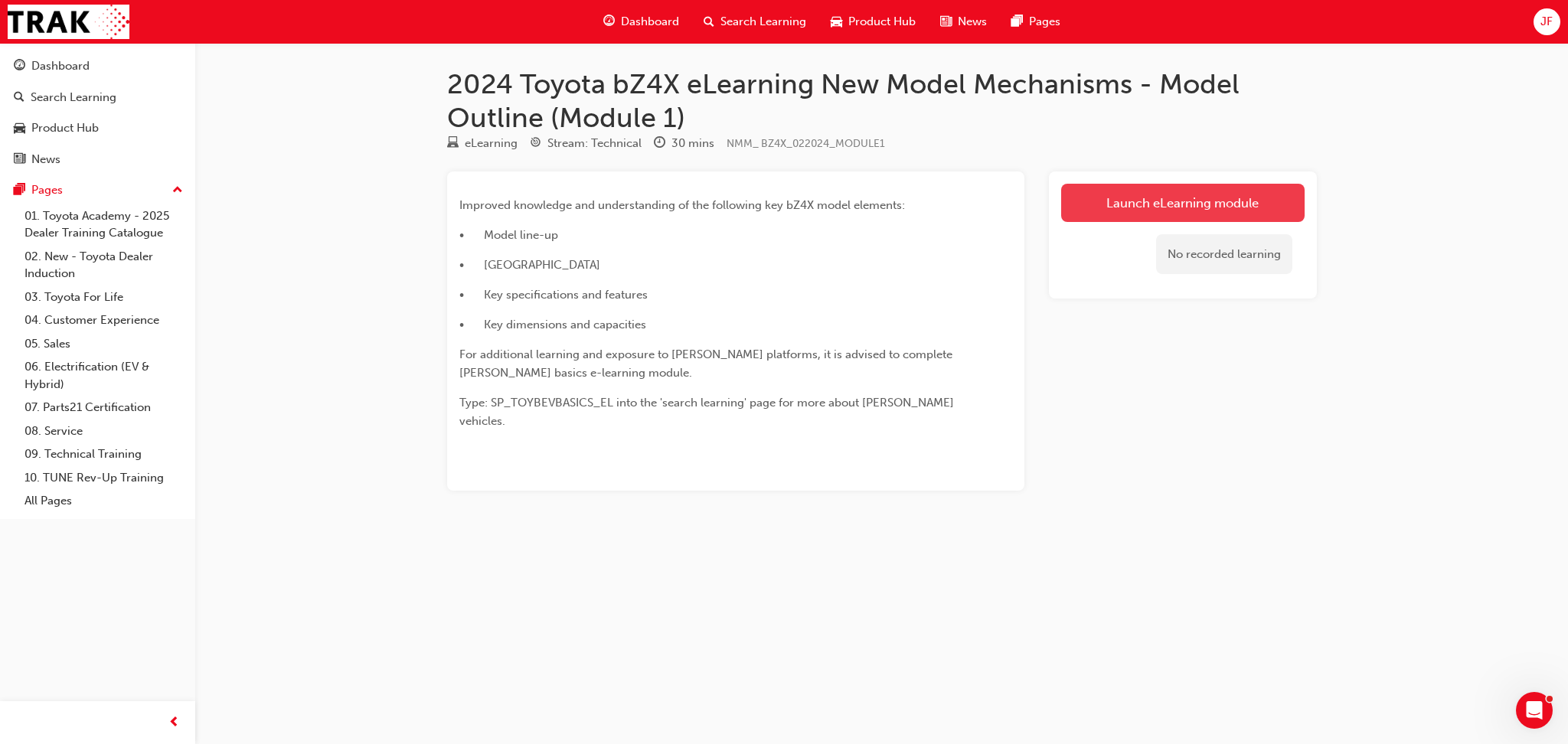
click at [1149, 195] on link "Launch eLearning module" at bounding box center [1183, 202] width 243 height 38
